Goal: Task Accomplishment & Management: Manage account settings

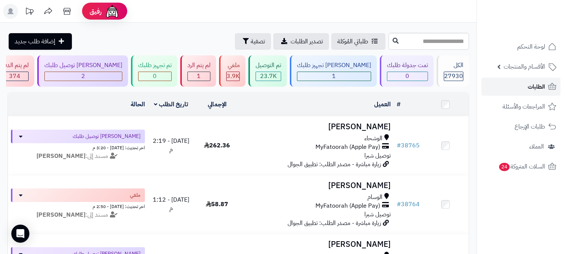
click at [535, 87] on span "الطلبات" at bounding box center [536, 86] width 17 height 11
click at [544, 84] on span "الطلبات" at bounding box center [536, 86] width 17 height 11
click at [534, 84] on span "الطلبات" at bounding box center [536, 86] width 17 height 11
click at [543, 87] on span "الطلبات" at bounding box center [536, 86] width 17 height 11
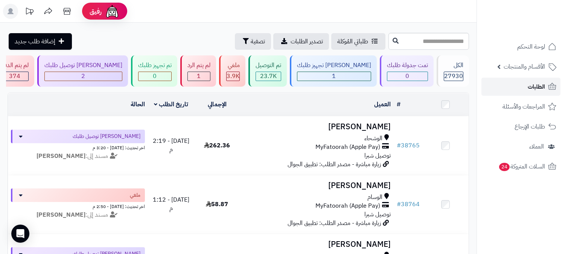
click at [537, 87] on span "الطلبات" at bounding box center [536, 86] width 17 height 11
click at [527, 84] on link "الطلبات" at bounding box center [520, 87] width 79 height 18
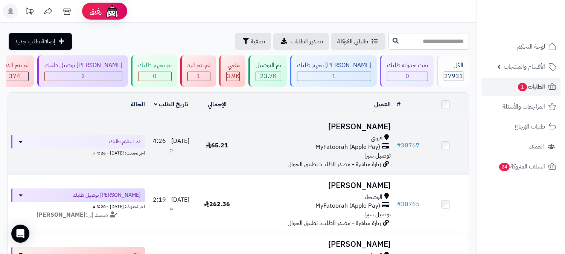
click at [367, 140] on div "قروى" at bounding box center [317, 138] width 148 height 9
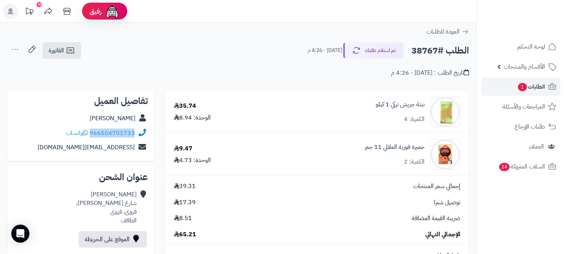
drag, startPoint x: 91, startPoint y: 132, endPoint x: 145, endPoint y: 136, distance: 54.7
click at [145, 136] on div "966504701733 واتساب" at bounding box center [81, 133] width 134 height 15
copy div "966504701733"
click at [523, 92] on link "الطلبات 1" at bounding box center [520, 87] width 79 height 18
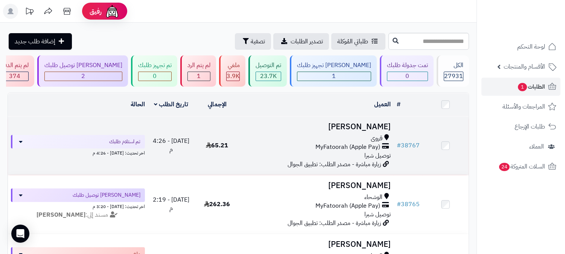
click at [378, 162] on span "زيارة مباشرة - مصدر الطلب: تطبيق الجوال" at bounding box center [333, 164] width 93 height 9
click at [390, 137] on div "قروى" at bounding box center [317, 138] width 148 height 9
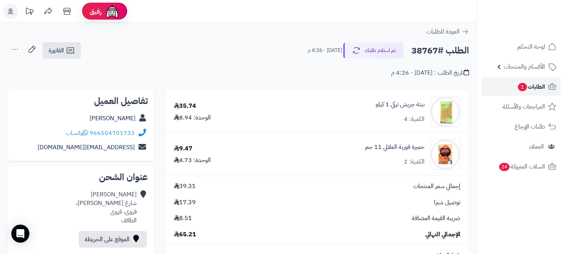
click at [534, 85] on span "الطلبات 1" at bounding box center [531, 86] width 28 height 11
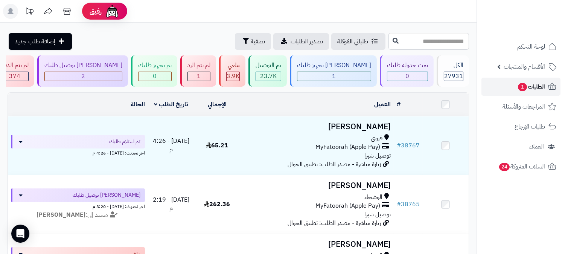
click at [537, 82] on span "الطلبات 1" at bounding box center [531, 86] width 28 height 11
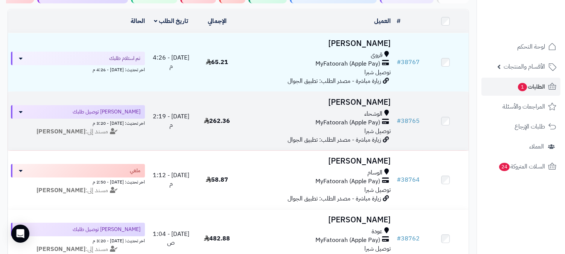
scroll to position [84, 0]
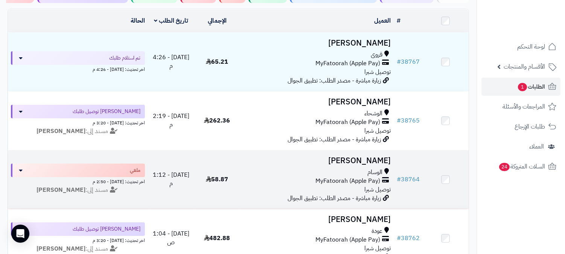
click at [384, 156] on h3 "[PERSON_NAME]" at bounding box center [317, 160] width 148 height 9
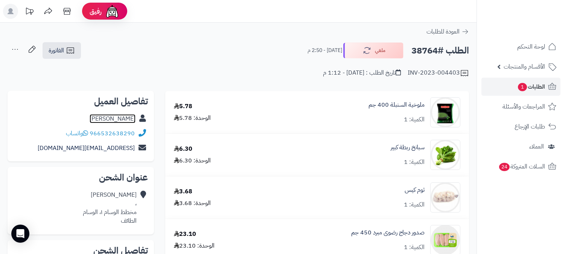
click at [118, 114] on link "[PERSON_NAME]" at bounding box center [113, 118] width 46 height 9
click at [539, 80] on link "الطلبات 1" at bounding box center [520, 87] width 79 height 18
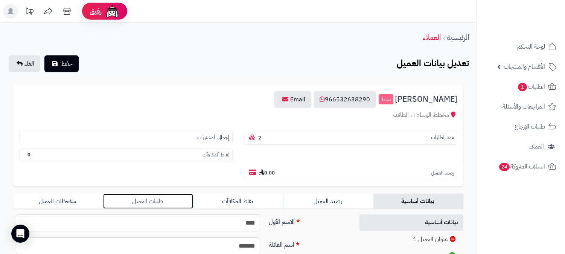
click at [141, 193] on link "طلبات العميل" at bounding box center [148, 200] width 90 height 15
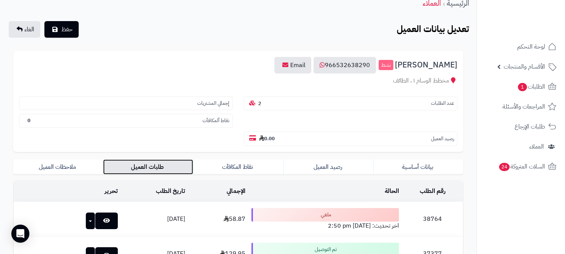
scroll to position [114, 0]
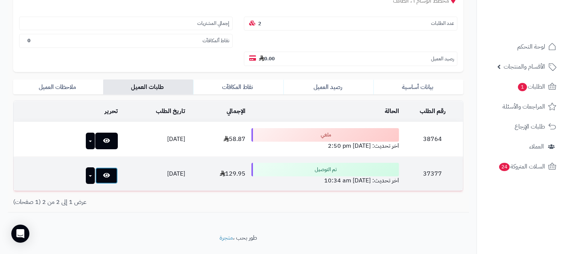
click at [103, 172] on icon at bounding box center [106, 175] width 7 height 6
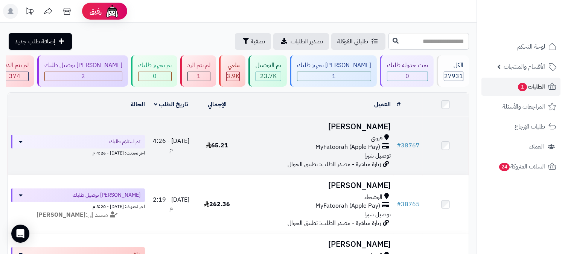
click at [357, 140] on div "قروى" at bounding box center [317, 138] width 148 height 9
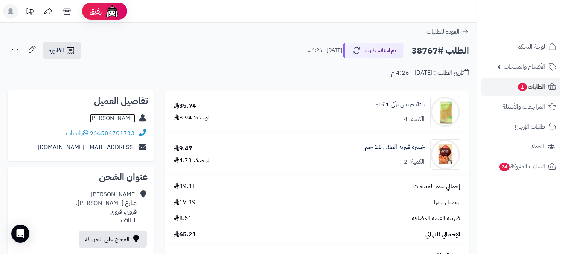
click at [120, 119] on link "احمد القحطاني" at bounding box center [113, 118] width 46 height 9
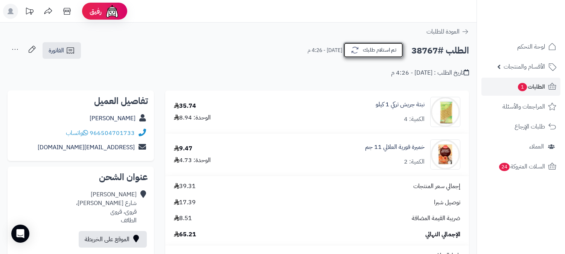
click at [390, 50] on button "تم استلام طلبك" at bounding box center [373, 50] width 60 height 16
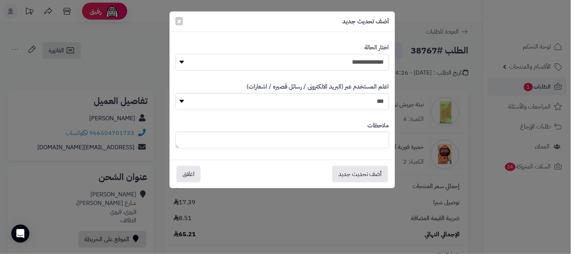
click at [374, 67] on select "**********" at bounding box center [282, 62] width 214 height 17
select select "*"
click at [175, 54] on select "**********" at bounding box center [282, 62] width 214 height 17
click at [383, 176] on button "أضف تحديث جديد" at bounding box center [360, 173] width 56 height 17
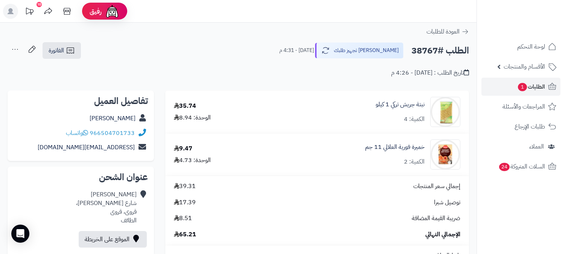
click at [14, 50] on icon at bounding box center [15, 49] width 15 height 15
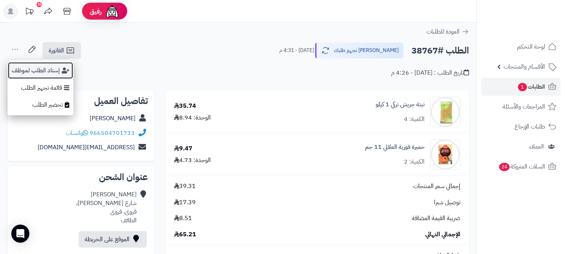
click at [33, 71] on button "إسناد الطلب لموظف" at bounding box center [41, 70] width 66 height 17
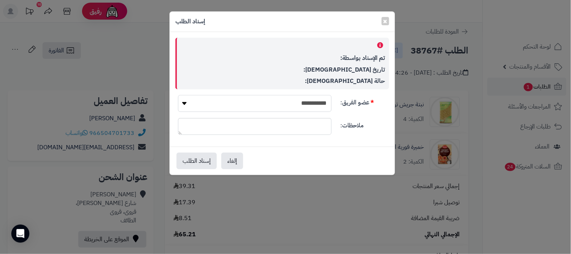
click at [268, 101] on select "**********" at bounding box center [255, 103] width 154 height 17
select select "**"
click at [178, 95] on select "**********" at bounding box center [255, 103] width 154 height 17
click at [201, 156] on button "إسناد الطلب" at bounding box center [196, 160] width 40 height 17
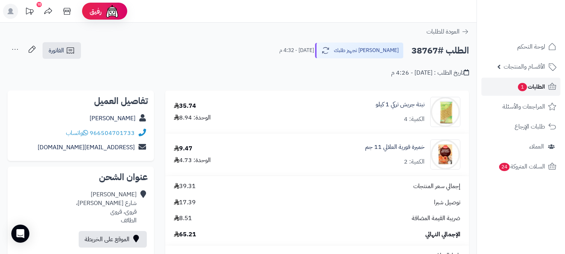
click at [542, 83] on span "الطلبات 1" at bounding box center [531, 86] width 28 height 11
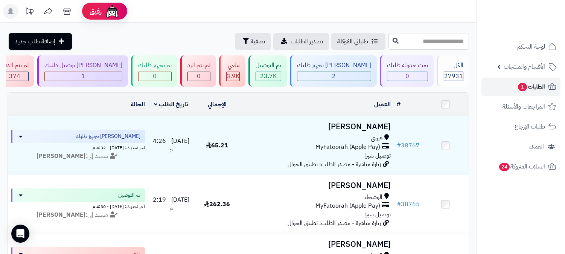
click at [542, 83] on span "الطلبات 1" at bounding box center [531, 86] width 28 height 11
click at [527, 81] on link "الطلبات 1" at bounding box center [520, 87] width 79 height 18
click at [534, 88] on span "الطلبات 1" at bounding box center [531, 86] width 28 height 11
click at [523, 85] on span "1" at bounding box center [522, 87] width 9 height 8
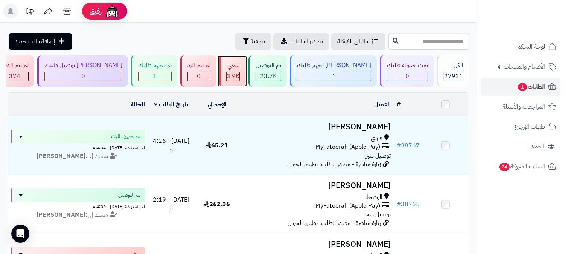
click at [240, 65] on div "ملغي" at bounding box center [233, 65] width 14 height 9
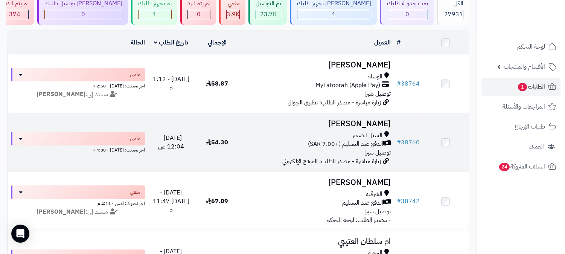
scroll to position [84, 0]
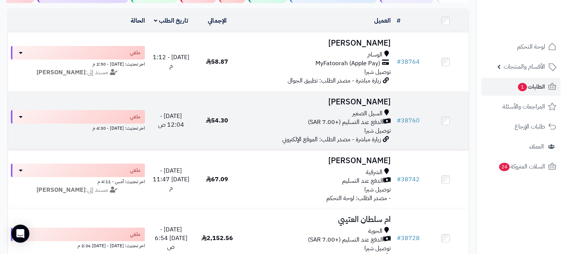
click at [377, 99] on h3 "[PERSON_NAME]" at bounding box center [317, 101] width 148 height 9
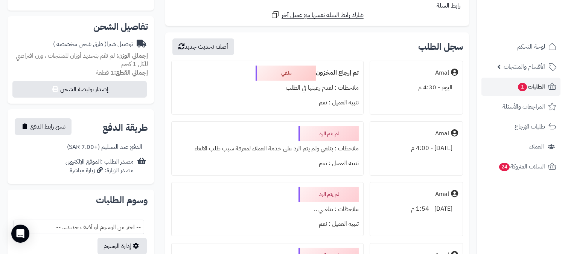
scroll to position [209, 0]
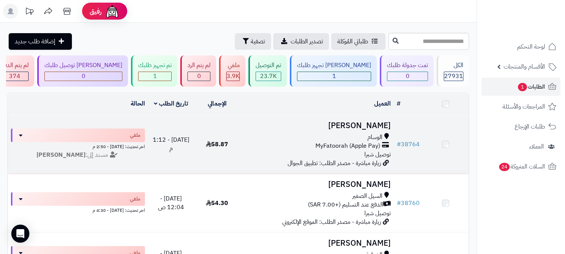
scroll to position [84, 0]
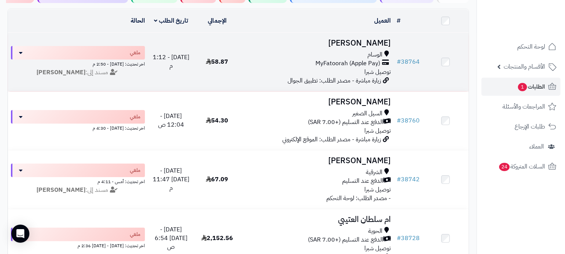
click at [368, 45] on h3 "محمد الخديدي" at bounding box center [317, 43] width 148 height 9
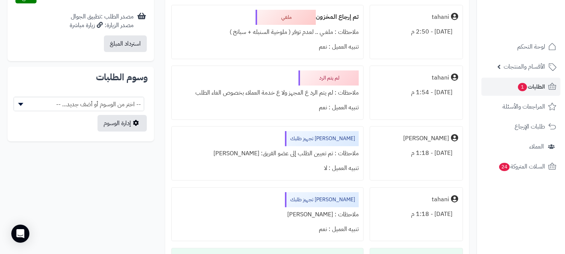
scroll to position [376, 0]
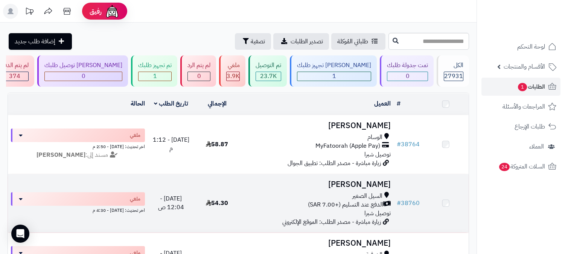
scroll to position [84, 0]
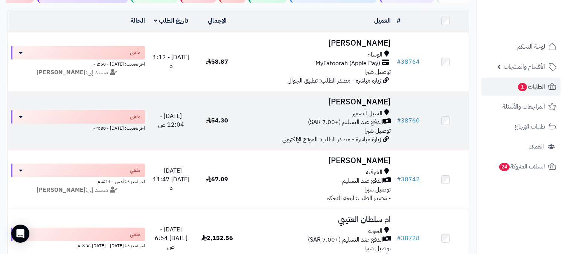
click at [366, 110] on span "السيل الصغير" at bounding box center [367, 113] width 30 height 9
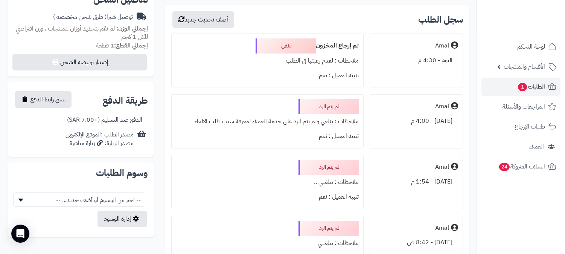
scroll to position [292, 0]
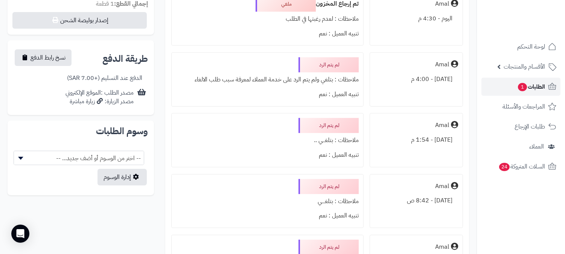
click at [542, 84] on span "الطلبات 1" at bounding box center [531, 86] width 28 height 11
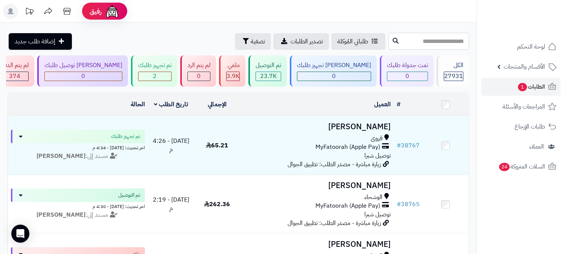
click at [396, 44] on input "text" at bounding box center [428, 41] width 81 height 17
type input "*****"
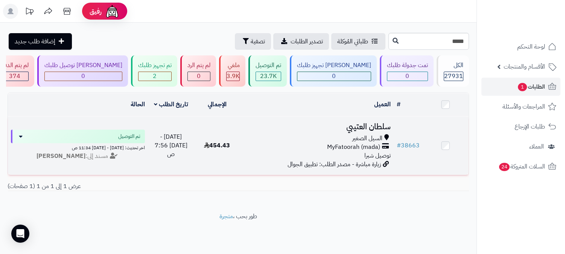
click at [360, 122] on h3 "سلطان العتيبي" at bounding box center [317, 126] width 148 height 9
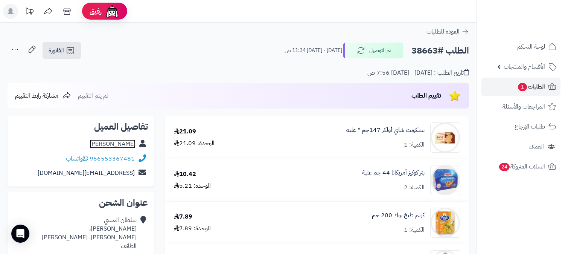
click at [113, 141] on link "[PERSON_NAME]" at bounding box center [113, 143] width 46 height 9
click at [531, 85] on span "الطلبات 1" at bounding box center [531, 86] width 28 height 11
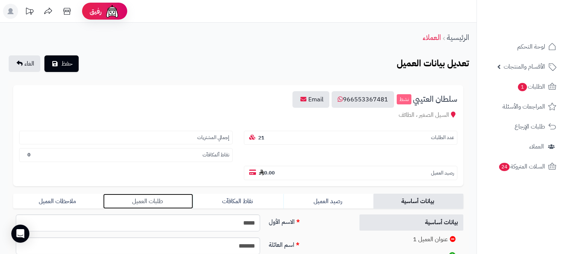
click at [157, 193] on link "طلبات العميل" at bounding box center [148, 200] width 90 height 15
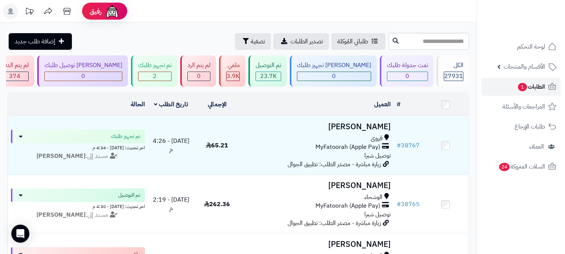
click at [531, 85] on span "الطلبات 1" at bounding box center [531, 86] width 28 height 11
click at [528, 87] on span "الطلبات 1" at bounding box center [531, 86] width 28 height 11
click at [531, 86] on span "الطلبات 1" at bounding box center [531, 86] width 28 height 11
click at [533, 85] on span "الطلبات" at bounding box center [536, 86] width 17 height 11
click at [172, 66] on div "تم تجهيز طلبك" at bounding box center [154, 65] width 33 height 9
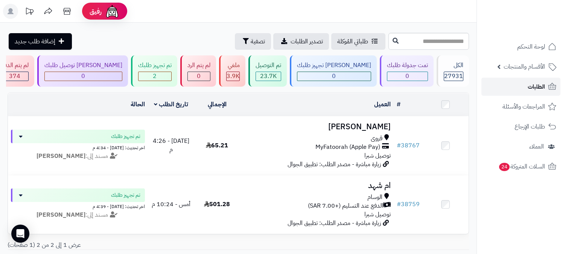
click at [532, 84] on span "الطلبات" at bounding box center [536, 86] width 17 height 11
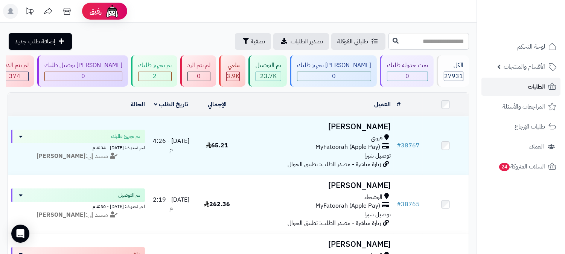
click at [541, 83] on span "الطلبات" at bounding box center [536, 86] width 17 height 11
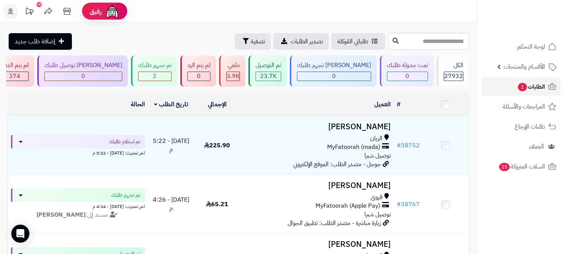
click at [540, 84] on span "الطلبات 1" at bounding box center [531, 86] width 28 height 11
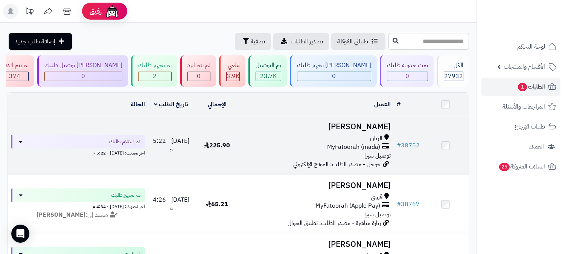
click at [370, 126] on h3 "[PERSON_NAME]" at bounding box center [317, 126] width 148 height 9
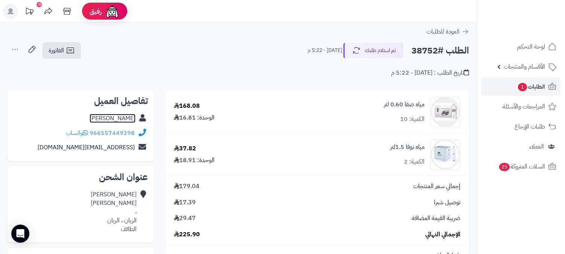
click at [122, 122] on link "منصور خالد" at bounding box center [113, 118] width 46 height 9
click at [430, 53] on h2 "الطلب #38752" at bounding box center [440, 50] width 58 height 15
copy h2 "38752"
click at [531, 88] on span "الطلبات 1" at bounding box center [531, 86] width 28 height 11
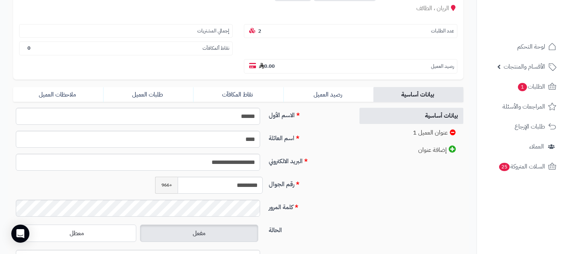
scroll to position [125, 0]
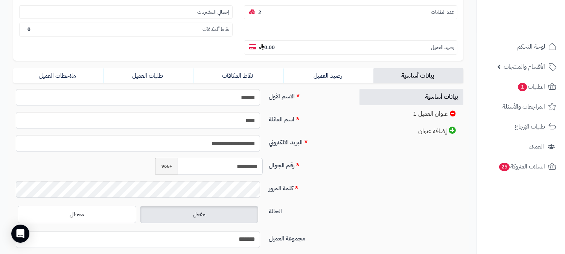
click at [234, 158] on input "*********" at bounding box center [220, 166] width 85 height 17
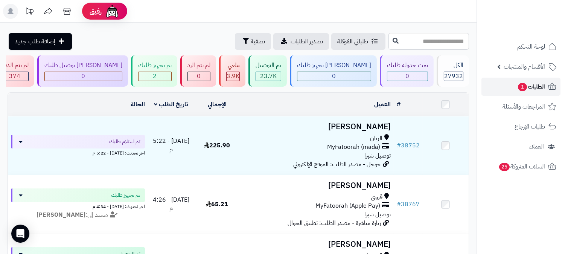
click at [541, 88] on span "الطلبات 1" at bounding box center [531, 86] width 28 height 11
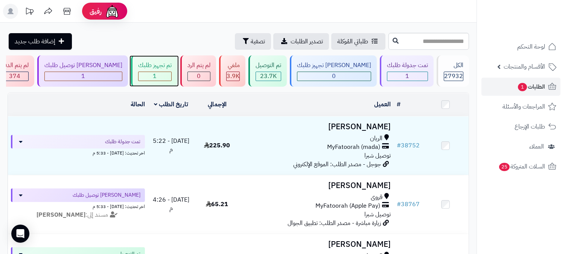
click at [171, 76] on div "1" at bounding box center [154, 76] width 33 height 9
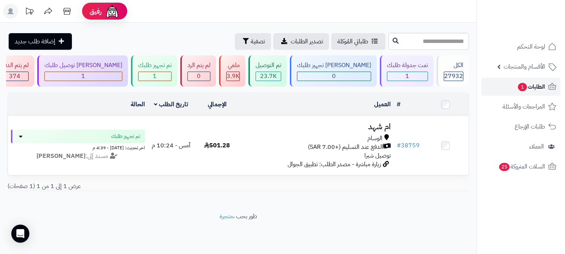
click at [534, 87] on span "الطلبات 1" at bounding box center [531, 86] width 28 height 11
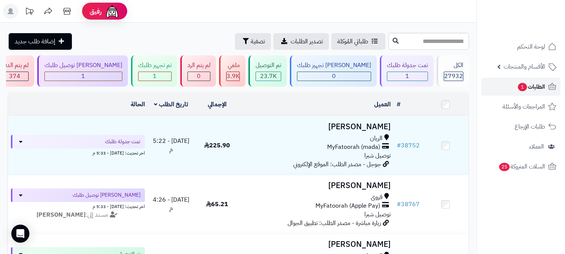
click at [528, 85] on span "الطلبات 1" at bounding box center [531, 86] width 28 height 11
click at [510, 91] on link "الطلبات 1" at bounding box center [520, 87] width 79 height 18
click at [520, 90] on span "1" at bounding box center [522, 87] width 9 height 8
click at [525, 89] on span "الطلبات 1" at bounding box center [531, 86] width 28 height 11
click at [517, 89] on span "الطلبات 1" at bounding box center [531, 86] width 28 height 11
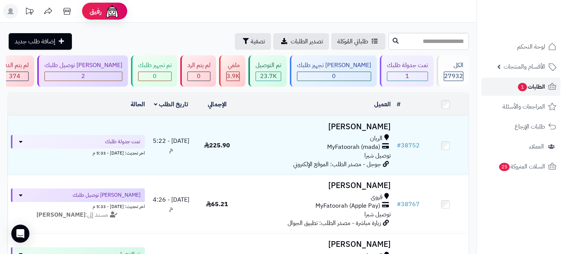
click at [525, 85] on span "1" at bounding box center [522, 87] width 9 height 8
click at [525, 89] on link "الطلبات" at bounding box center [520, 87] width 79 height 18
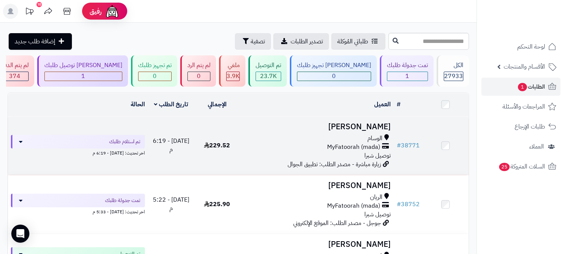
click at [356, 144] on span "MyFatoorah (mada)" at bounding box center [353, 147] width 53 height 9
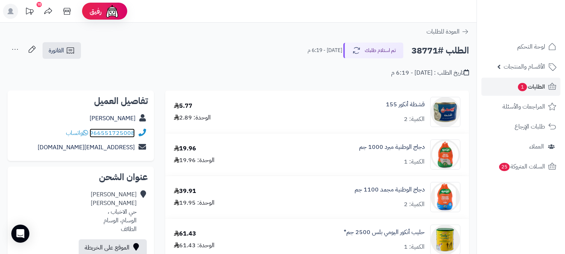
click at [92, 131] on link "966551725008" at bounding box center [112, 132] width 45 height 9
drag, startPoint x: 91, startPoint y: 132, endPoint x: 140, endPoint y: 129, distance: 49.7
click at [140, 129] on div "966551725008 واتساب" at bounding box center [81, 133] width 134 height 15
copy div "966551725008"
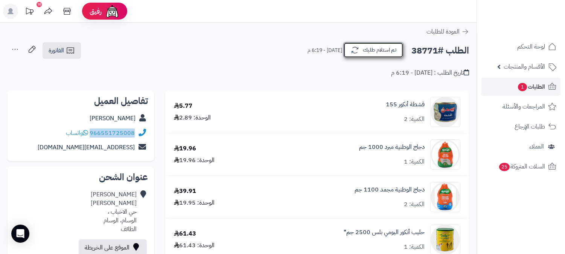
click at [375, 47] on button "تم استلام طلبك" at bounding box center [373, 50] width 60 height 16
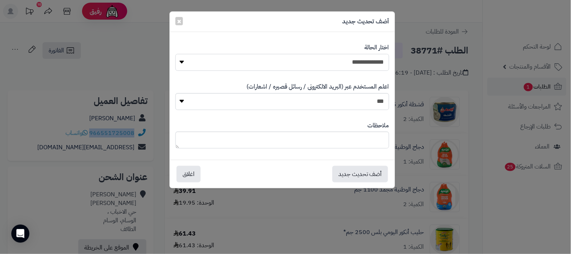
click at [369, 64] on select "**********" at bounding box center [282, 62] width 214 height 17
select select "*"
click at [175, 54] on select "**********" at bounding box center [282, 62] width 214 height 17
click at [370, 129] on label "ملاحظات" at bounding box center [378, 125] width 21 height 9
click at [365, 135] on textarea at bounding box center [282, 139] width 214 height 17
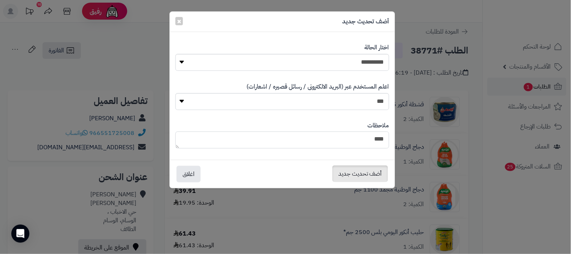
type textarea "****"
click at [373, 179] on button "أضف تحديث جديد" at bounding box center [360, 173] width 56 height 17
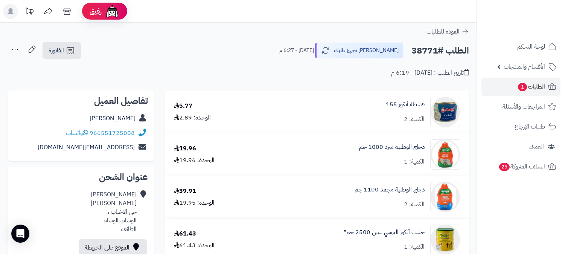
click at [16, 51] on icon at bounding box center [15, 49] width 15 height 15
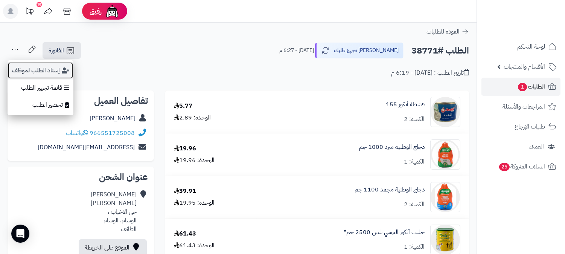
click at [40, 68] on button "إسناد الطلب لموظف" at bounding box center [41, 70] width 66 height 17
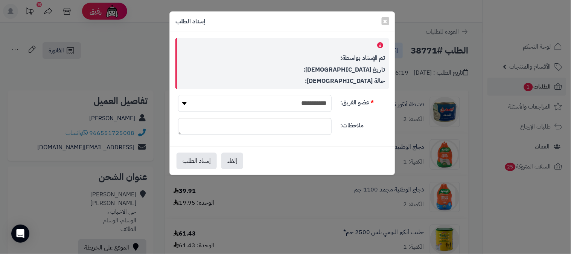
click at [292, 102] on select "**********" at bounding box center [255, 103] width 154 height 17
select select "**"
click at [178, 95] on select "**********" at bounding box center [255, 103] width 154 height 17
click at [197, 155] on button "إسناد الطلب" at bounding box center [196, 160] width 40 height 17
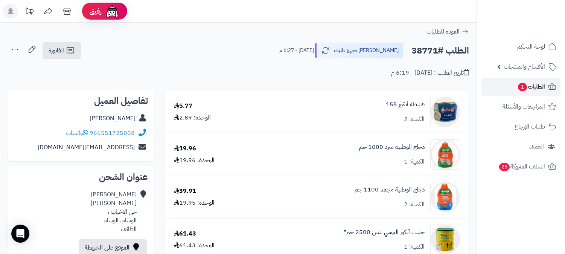
click at [527, 87] on span "الطلبات 1" at bounding box center [531, 86] width 28 height 11
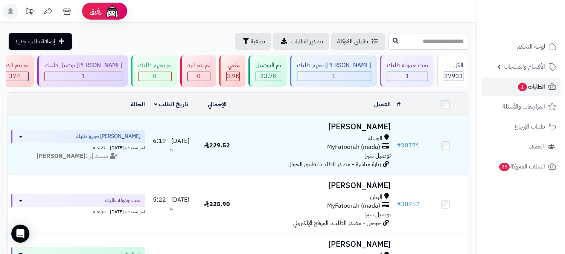
click at [509, 88] on link "الطلبات 1" at bounding box center [520, 87] width 79 height 18
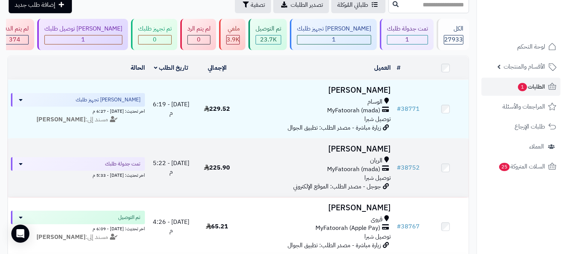
scroll to position [84, 0]
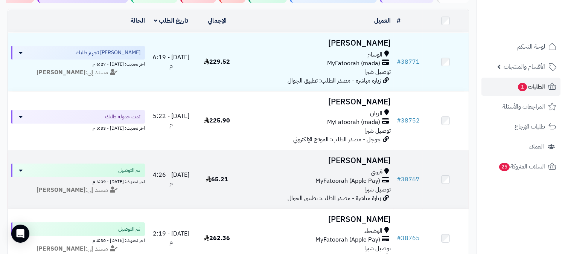
click at [359, 179] on span "MyFatoorah (Apple Pay)" at bounding box center [347, 180] width 65 height 9
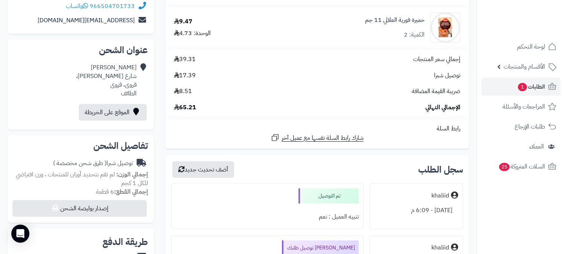
scroll to position [167, 0]
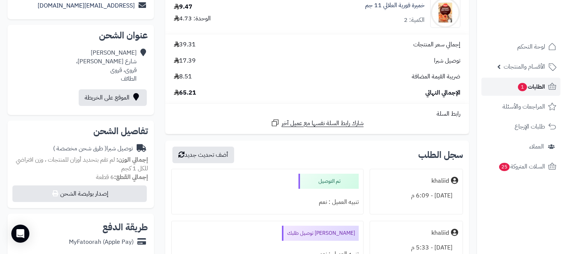
click at [524, 84] on span "1" at bounding box center [522, 87] width 9 height 8
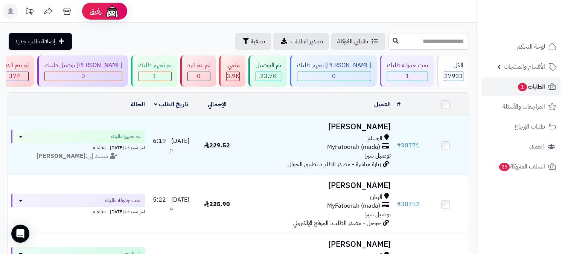
drag, startPoint x: 526, startPoint y: 80, endPoint x: 525, endPoint y: 87, distance: 7.6
click at [526, 81] on link "الطلبات 1" at bounding box center [520, 87] width 79 height 18
click at [514, 91] on link "الطلبات 1" at bounding box center [520, 87] width 79 height 18
click at [525, 84] on span "1" at bounding box center [522, 87] width 9 height 8
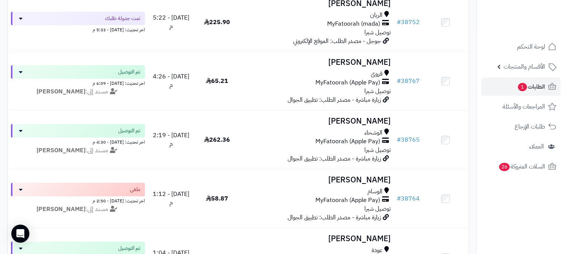
scroll to position [167, 0]
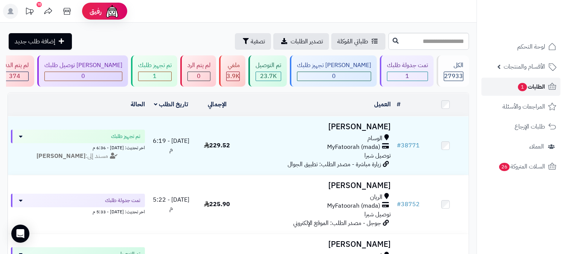
click at [527, 85] on span "الطلبات 1" at bounding box center [531, 86] width 28 height 11
click at [528, 88] on span "الطلبات 1" at bounding box center [531, 86] width 28 height 11
click at [518, 84] on span "1" at bounding box center [522, 87] width 9 height 8
click at [527, 88] on span "الطلبات 1" at bounding box center [531, 86] width 28 height 11
click at [519, 84] on span "1" at bounding box center [522, 87] width 9 height 8
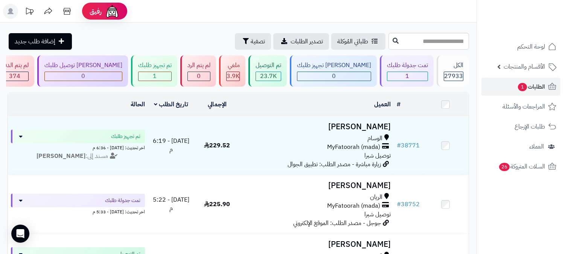
click at [10, 9] on icon at bounding box center [11, 11] width 6 height 6
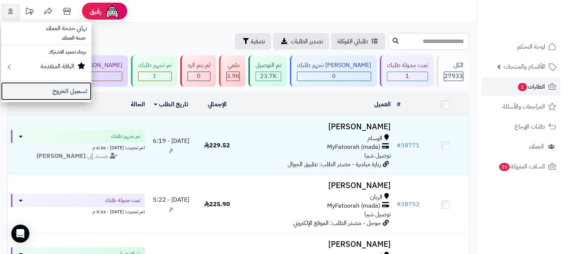
click at [76, 90] on link "تسجيل الخروج" at bounding box center [46, 91] width 90 height 18
